Goal: Task Accomplishment & Management: Complete application form

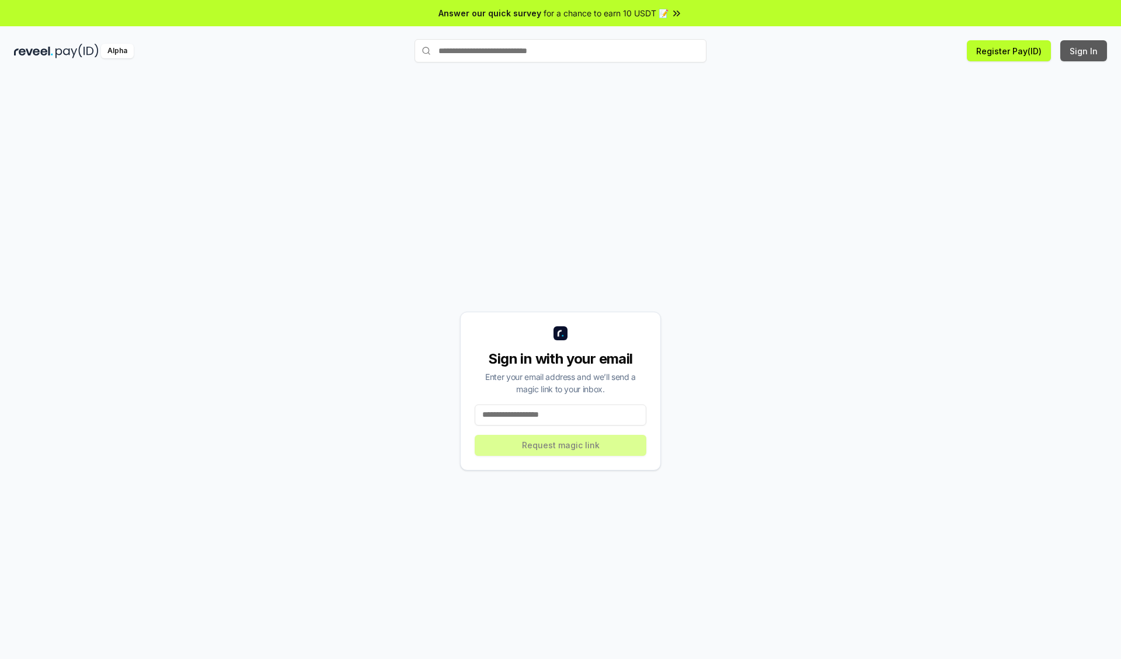
click at [1084, 51] on button "Sign In" at bounding box center [1083, 50] width 47 height 21
type input "**********"
click at [560, 445] on button "Request magic link" at bounding box center [561, 445] width 172 height 21
